Goal: Navigation & Orientation: Find specific page/section

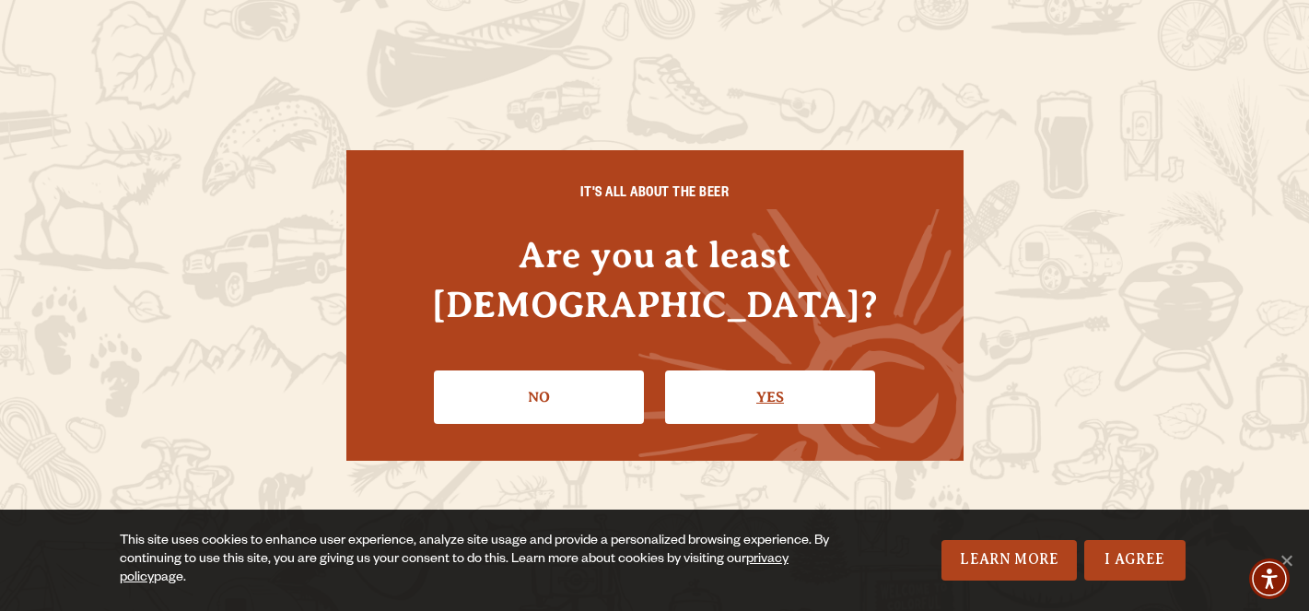
click at [786, 370] on link "Yes" at bounding box center [770, 396] width 210 height 53
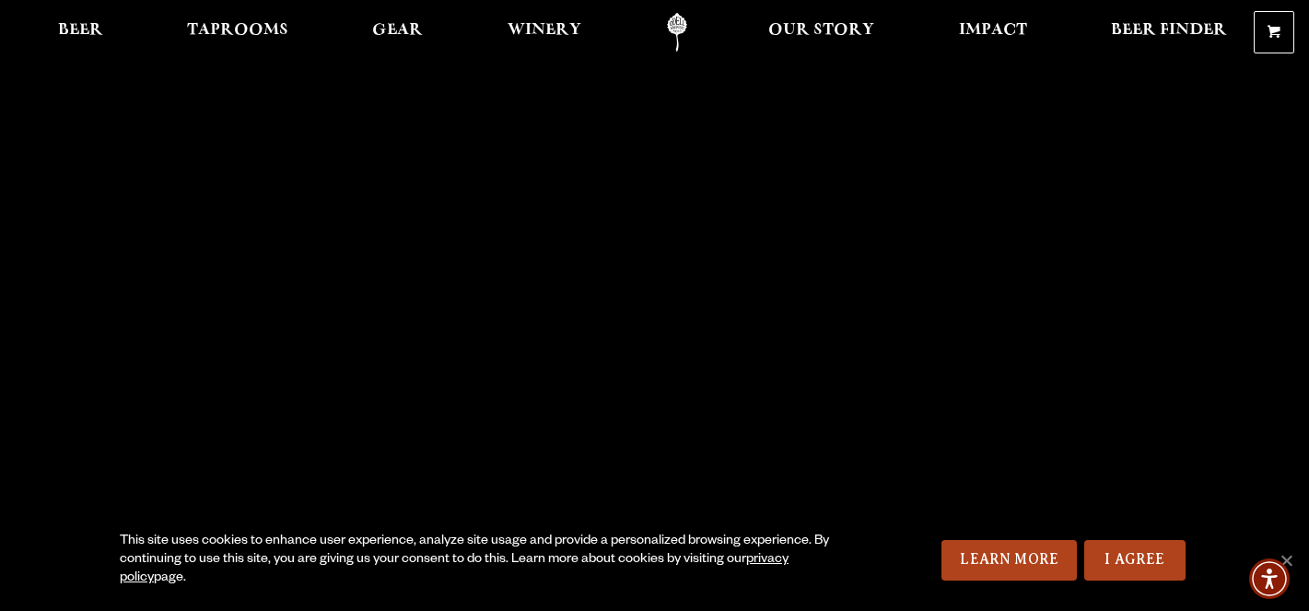
scroll to position [3, 0]
click at [1134, 561] on link "I Agree" at bounding box center [1134, 560] width 101 height 41
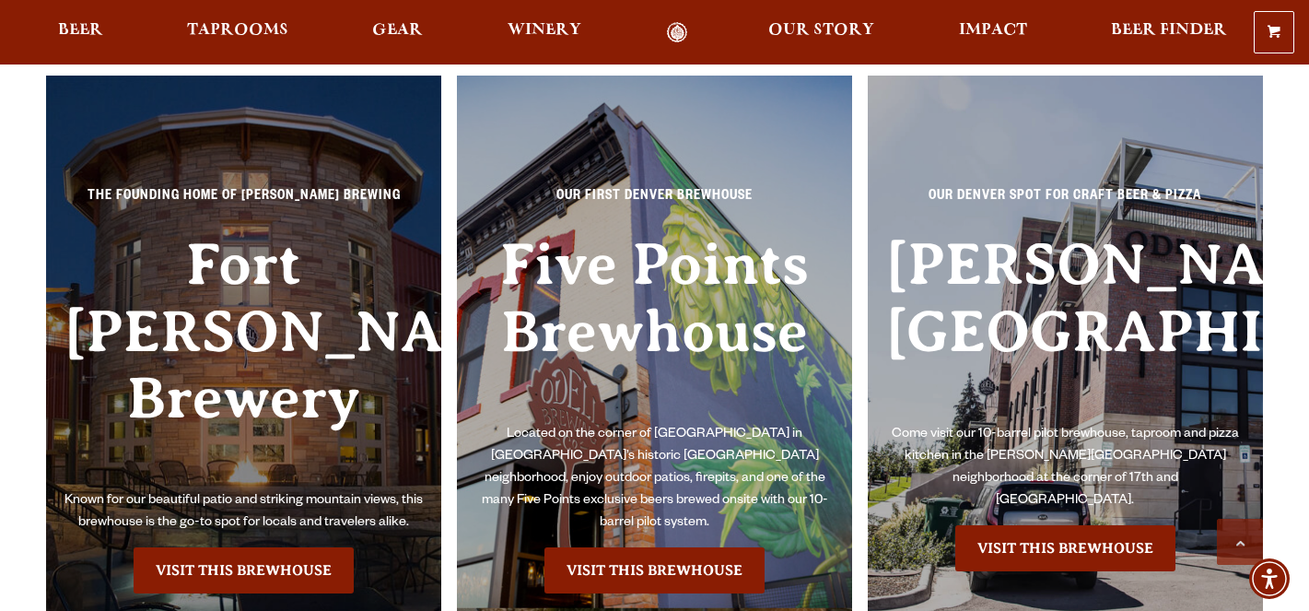
scroll to position [4061, 0]
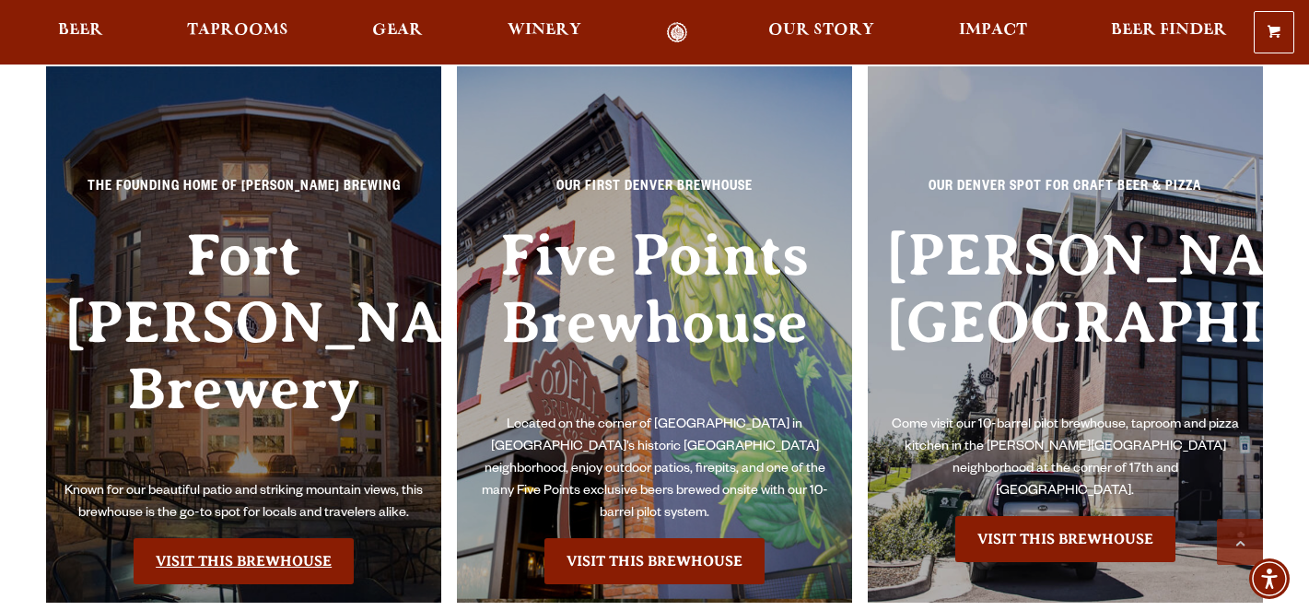
click at [243, 538] on link "Visit this Brewhouse" at bounding box center [244, 561] width 220 height 46
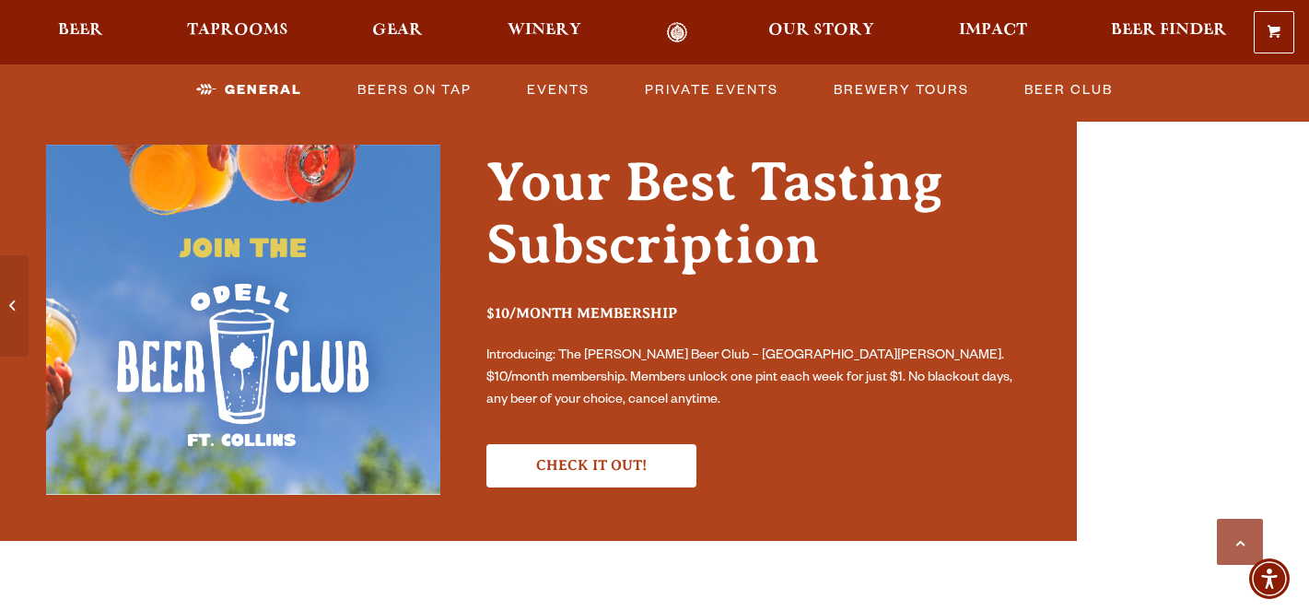
scroll to position [2926, 0]
